Goal: Task Accomplishment & Management: Manage account settings

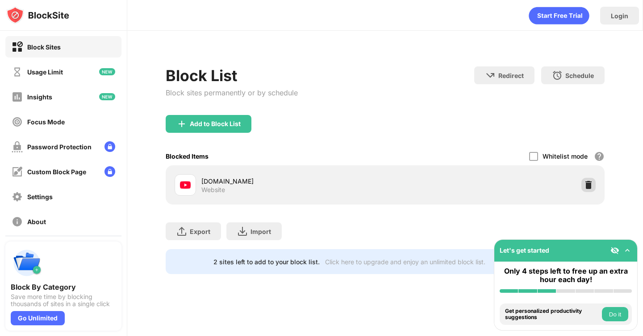
click at [584, 191] on div at bounding box center [588, 185] width 14 height 14
